Goal: Transaction & Acquisition: Download file/media

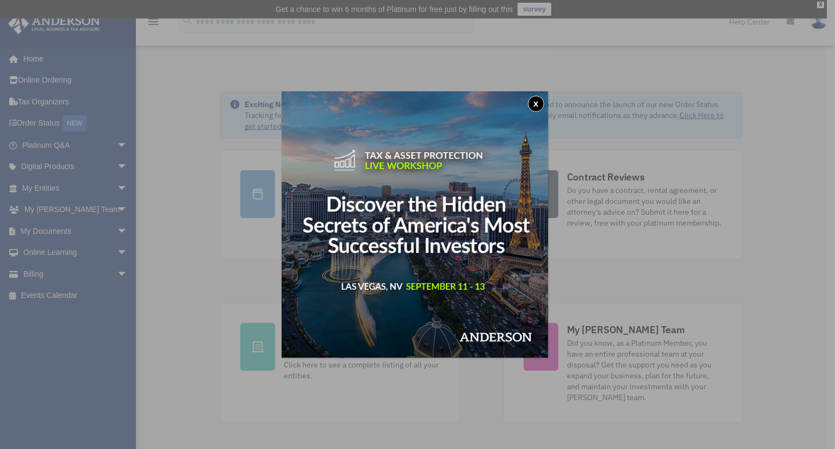
click at [540, 100] on button "x" at bounding box center [536, 104] width 16 height 16
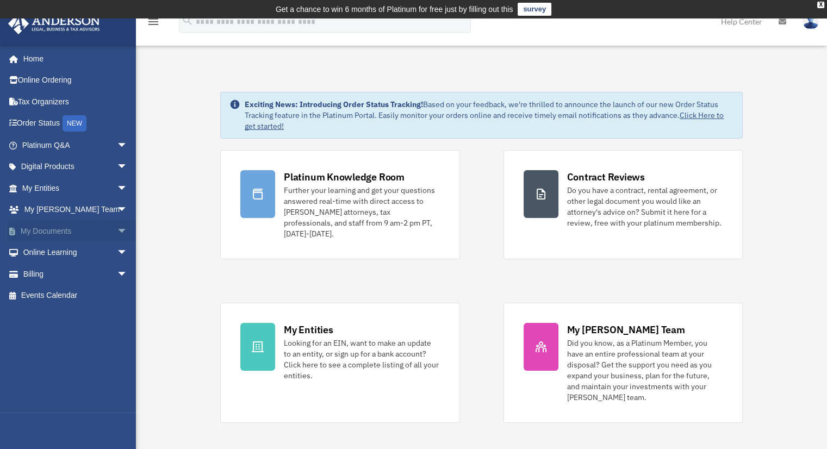
click at [54, 227] on link "My Documents arrow_drop_down" at bounding box center [76, 231] width 137 height 22
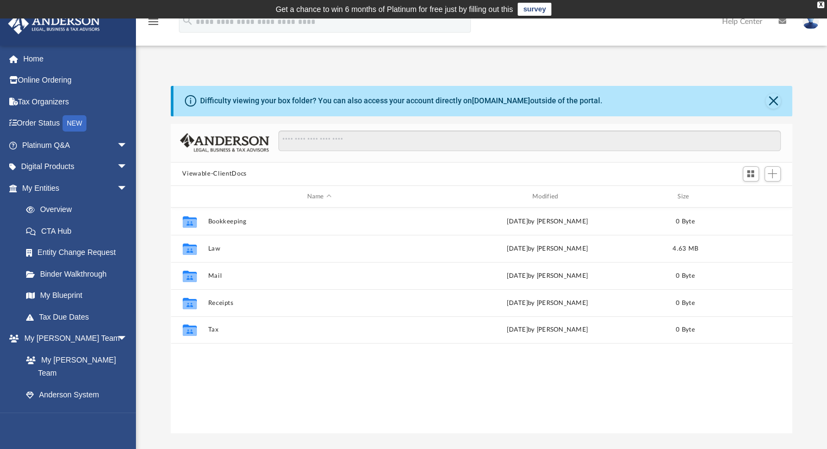
scroll to position [239, 613]
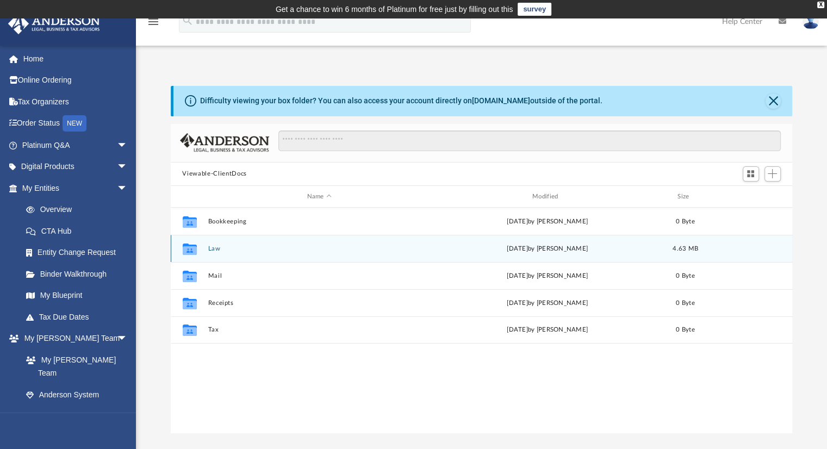
click at [212, 248] on button "Law" at bounding box center [319, 248] width 223 height 7
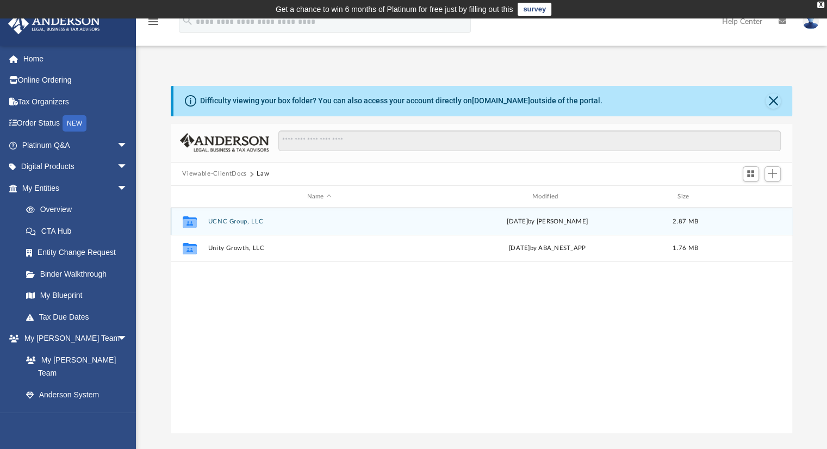
click at [241, 220] on button "UCNC Group, LLC" at bounding box center [319, 221] width 223 height 7
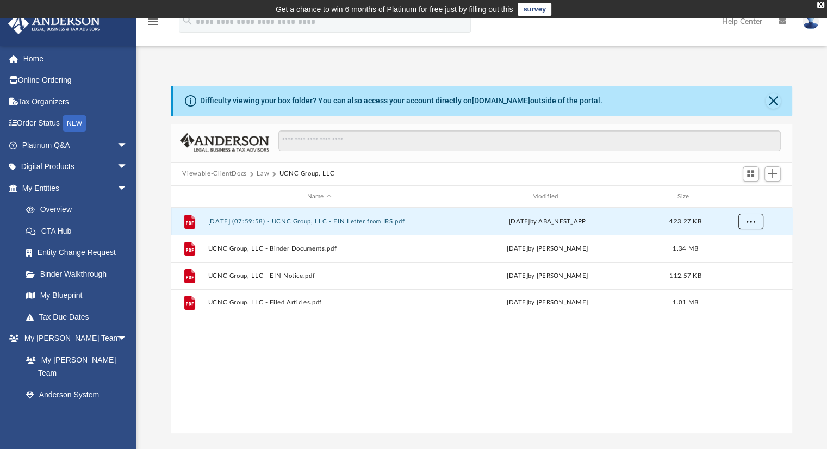
click at [754, 225] on button "More options" at bounding box center [750, 222] width 25 height 16
click at [745, 261] on li "Download" at bounding box center [741, 260] width 32 height 11
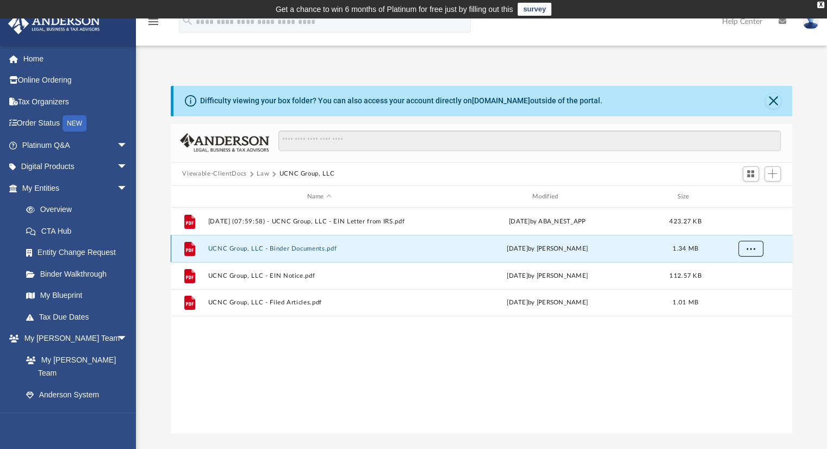
click at [745, 249] on button "More options" at bounding box center [750, 249] width 25 height 16
click at [736, 287] on li "Download" at bounding box center [741, 287] width 32 height 11
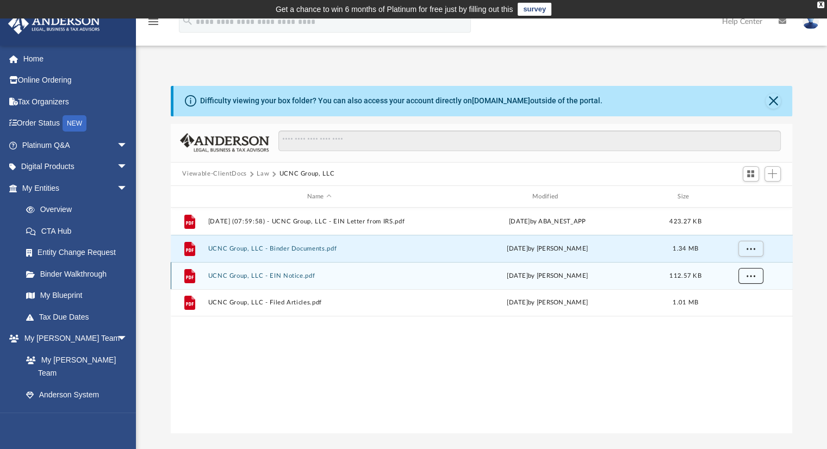
click at [743, 276] on button "More options" at bounding box center [750, 276] width 25 height 16
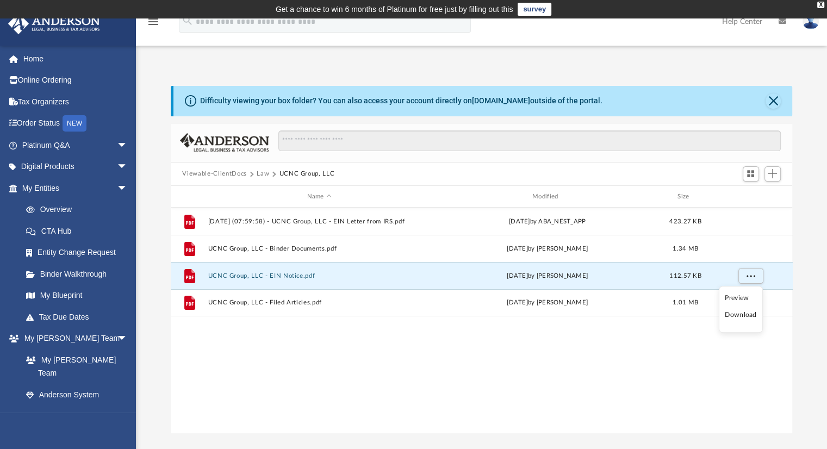
click at [731, 315] on li "Download" at bounding box center [741, 314] width 32 height 11
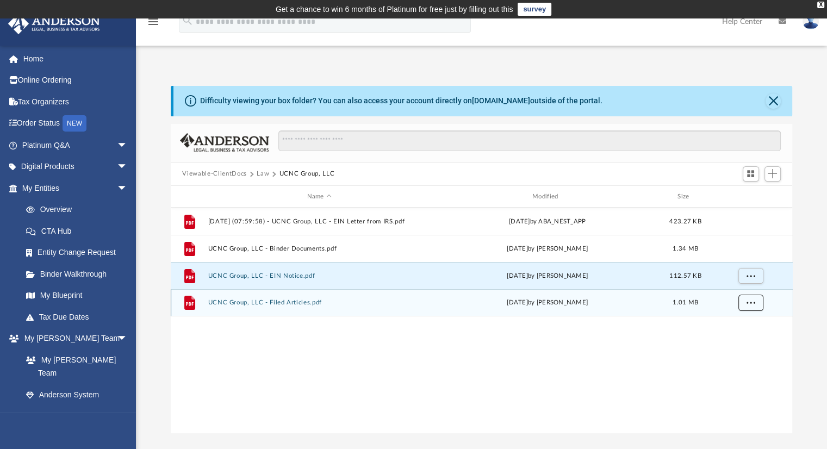
click at [749, 302] on span "More options" at bounding box center [750, 303] width 9 height 6
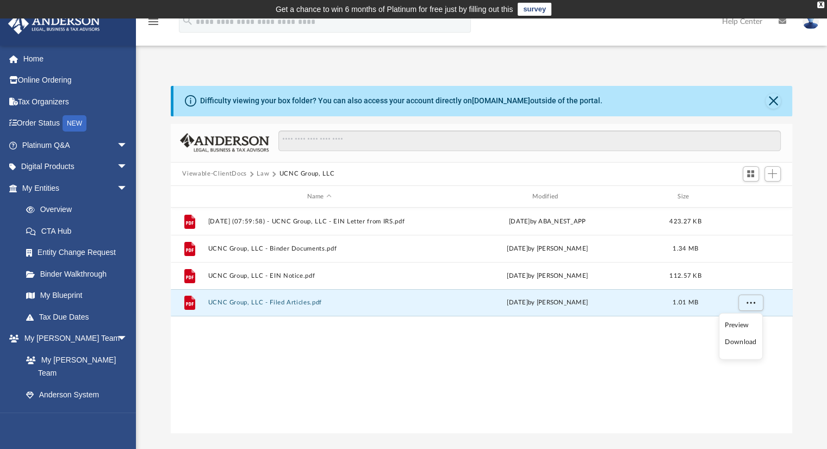
click at [731, 340] on li "Download" at bounding box center [741, 342] width 32 height 11
